Goal: Task Accomplishment & Management: Manage account settings

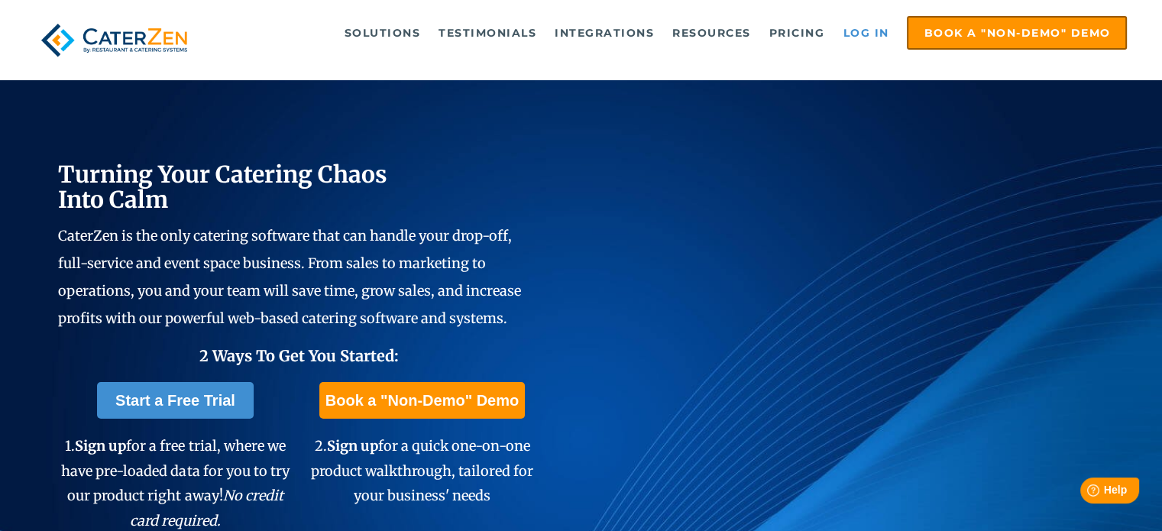
click at [870, 31] on link "Log in" at bounding box center [865, 33] width 61 height 31
click at [874, 33] on link "Log in" at bounding box center [865, 33] width 61 height 31
click at [862, 30] on link "Log in" at bounding box center [865, 33] width 61 height 31
click at [868, 30] on link "Log in" at bounding box center [865, 33] width 61 height 31
